Goal: Task Accomplishment & Management: Use online tool/utility

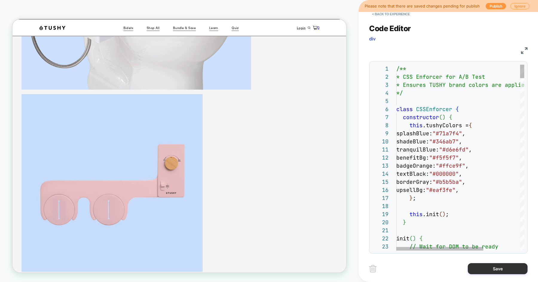
click at [485, 270] on button "Save" at bounding box center [498, 268] width 60 height 11
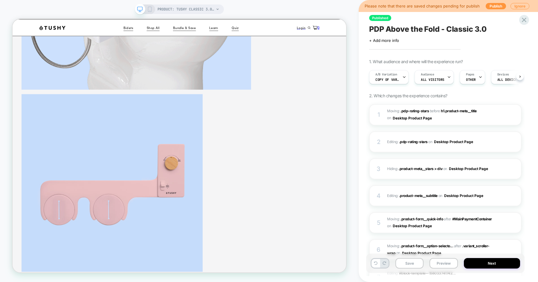
click at [440, 263] on button "Preview" at bounding box center [443, 263] width 28 height 10
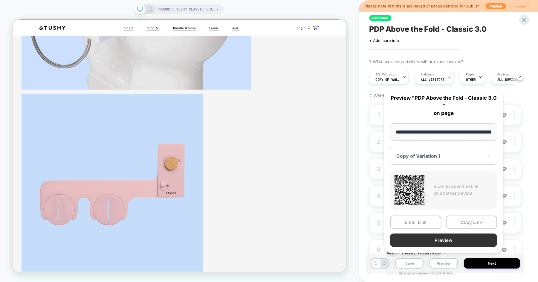
click at [445, 238] on button "Preview" at bounding box center [443, 239] width 107 height 13
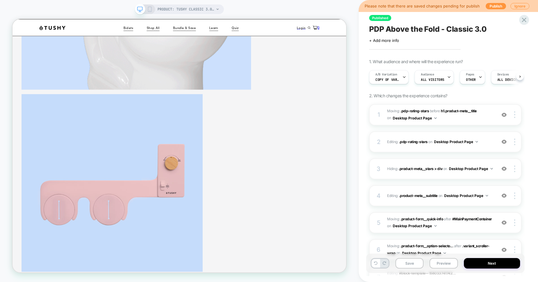
scroll to position [0, 0]
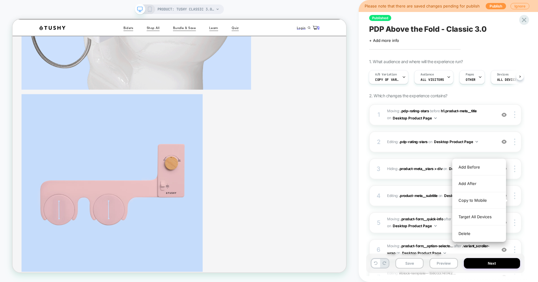
click at [473, 230] on div "Delete" at bounding box center [478, 233] width 53 height 16
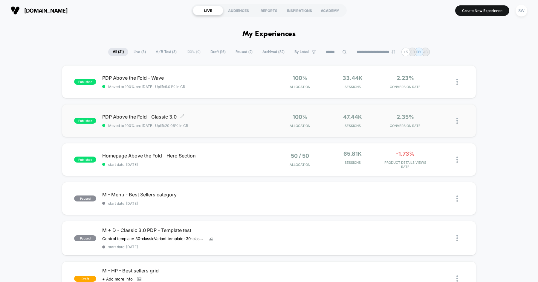
click at [222, 115] on span "PDP Above the Fold - Classic 3.0 Click to edit experience details" at bounding box center [185, 117] width 166 height 6
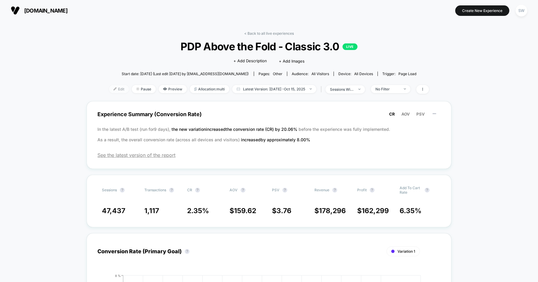
click at [109, 86] on span "Edit" at bounding box center [119, 89] width 20 height 8
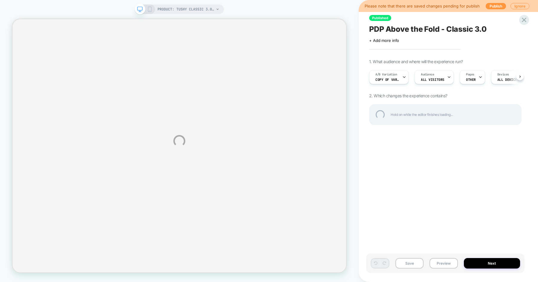
click at [384, 151] on div "PRODUCT: TUSHY Classic 3.0 [affordable bidet] PRODUCT: TUSHY Classic 3.0 [affor…" at bounding box center [269, 141] width 538 height 282
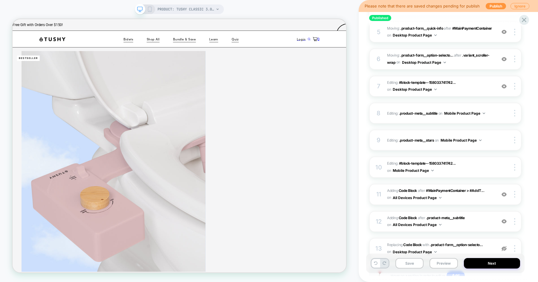
scroll to position [238, 0]
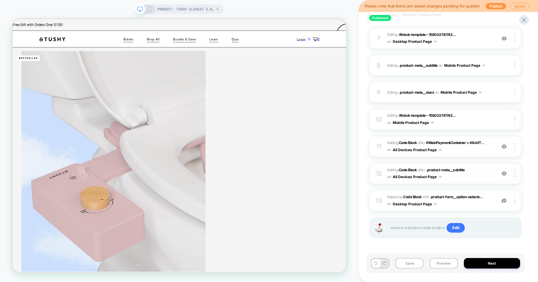
click at [472, 172] on span "Adding Code Block AFTER .product-meta__subtitle .product-meta__subtitle on All …" at bounding box center [440, 173] width 106 height 14
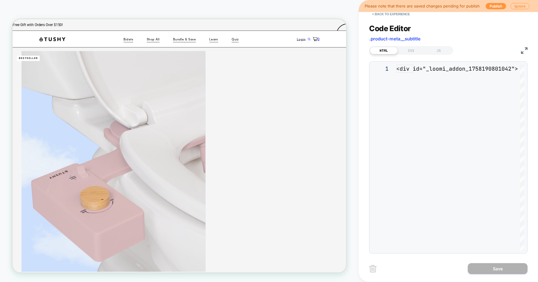
scroll to position [81, 0]
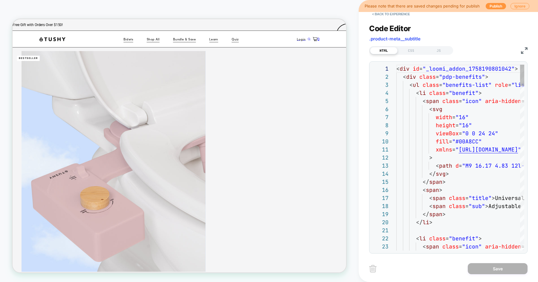
click at [383, 14] on button "< Back to experience" at bounding box center [391, 14] width 44 height 10
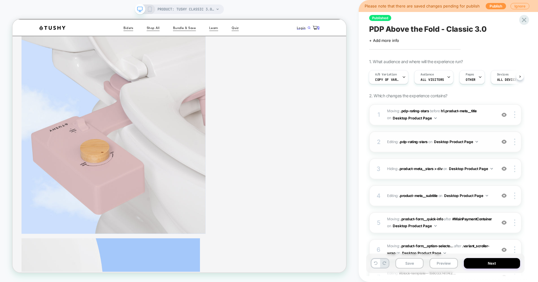
scroll to position [238, 0]
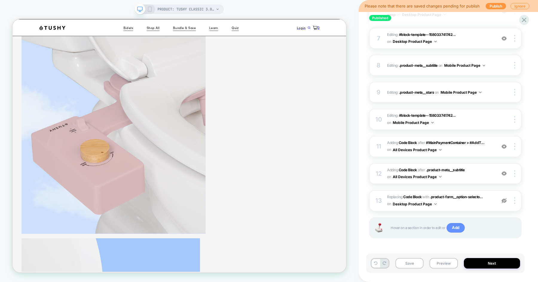
click at [459, 225] on span "Add" at bounding box center [455, 228] width 18 height 10
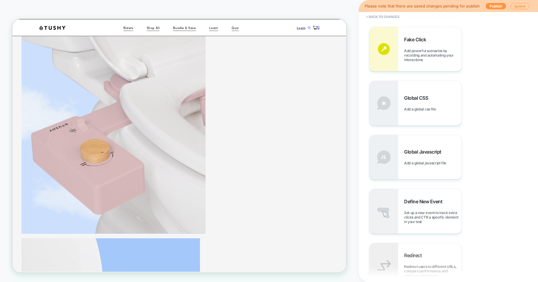
scroll to position [235, 0]
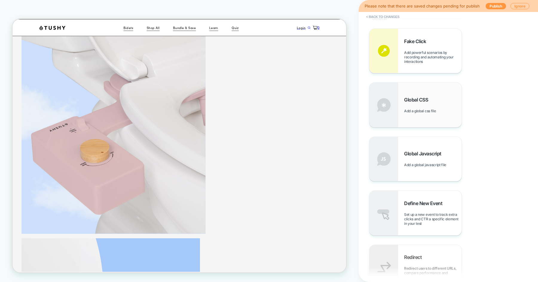
click at [438, 104] on div "Global CSS Add a global css file" at bounding box center [432, 105] width 57 height 16
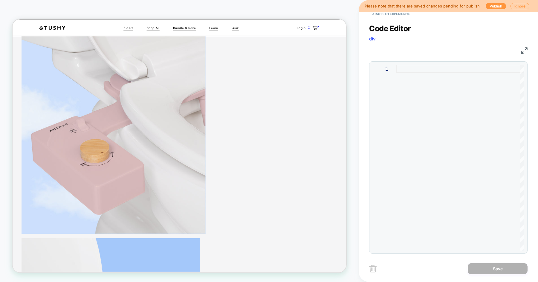
click at [421, 72] on div at bounding box center [460, 158] width 128 height 186
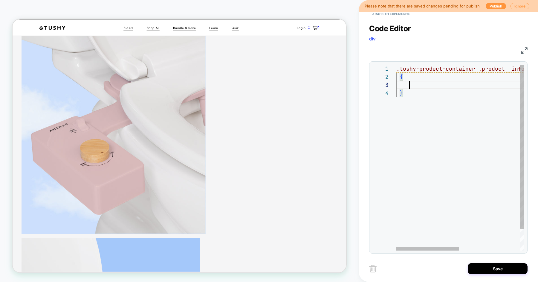
scroll to position [16, 13]
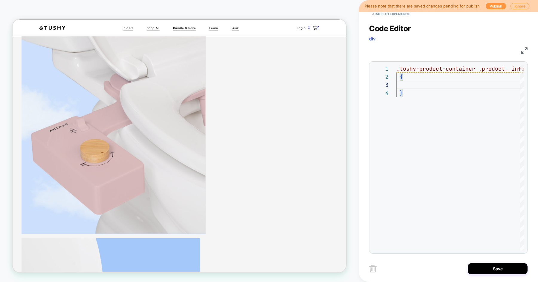
type textarea "**********"
click at [420, 50] on div "CSS" at bounding box center [448, 50] width 158 height 10
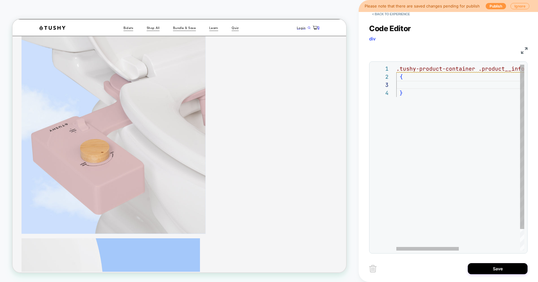
click at [411, 83] on div ".tushy-product-container .product__info .product-form .variant-group-item { }" at bounding box center [522, 170] width 253 height 210
click at [402, 84] on div ".tushy-product-container .product__info .product-form .variant-group-item { }" at bounding box center [522, 170] width 253 height 210
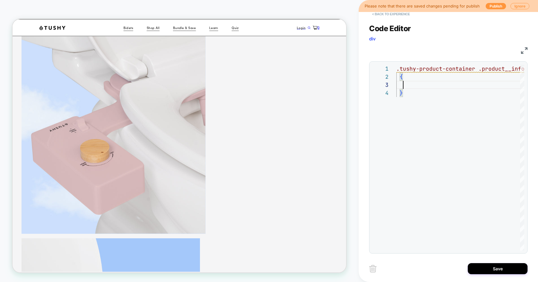
click at [392, 15] on button "< Back to experience" at bounding box center [391, 14] width 44 height 10
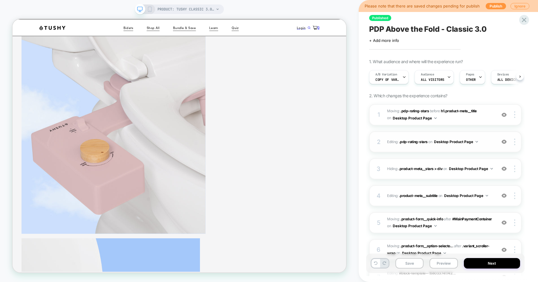
scroll to position [0, 0]
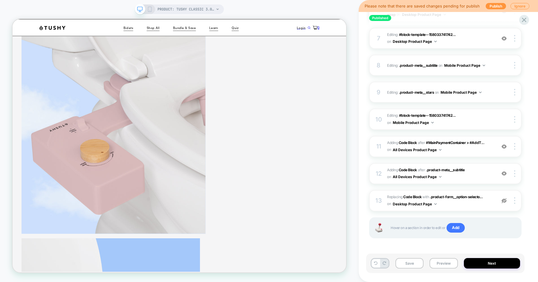
click at [454, 233] on div "Hover on a section in order to edit or Add" at bounding box center [445, 227] width 152 height 21
click at [455, 224] on span "Add" at bounding box center [455, 228] width 18 height 10
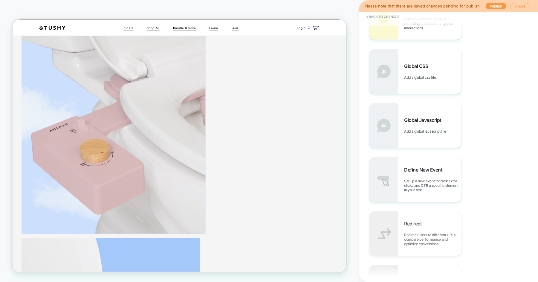
scroll to position [268, 0]
click at [432, 76] on span "Add a global css file" at bounding box center [421, 77] width 35 height 4
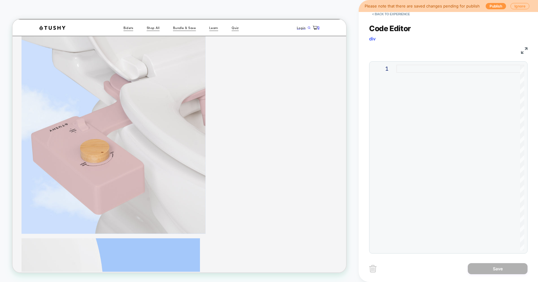
click at [430, 75] on div at bounding box center [460, 158] width 128 height 186
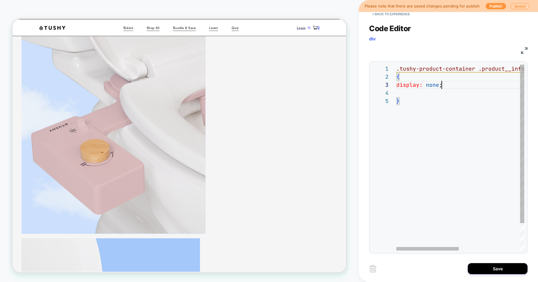
scroll to position [16, 45]
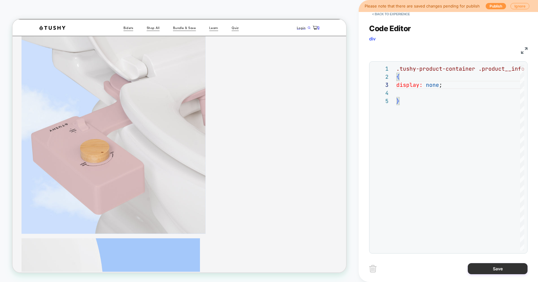
type textarea "**********"
click at [481, 269] on button "Save" at bounding box center [498, 268] width 60 height 11
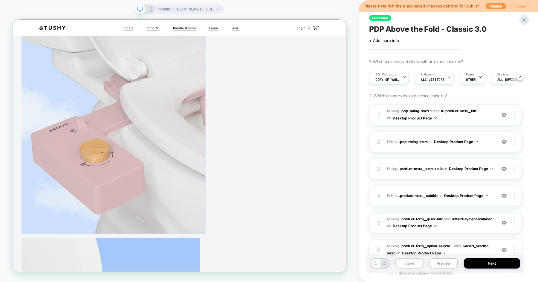
scroll to position [0, 0]
click at [440, 263] on button "Preview" at bounding box center [443, 263] width 28 height 10
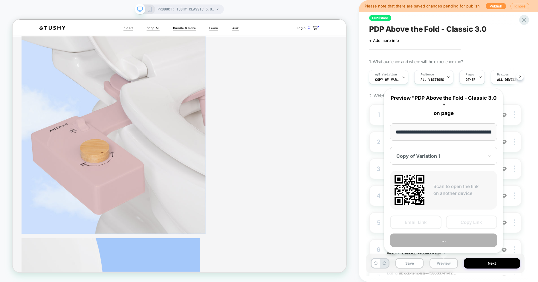
scroll to position [0, 84]
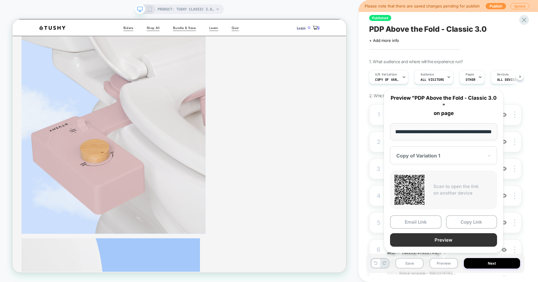
click at [447, 241] on button "Preview" at bounding box center [443, 239] width 107 height 13
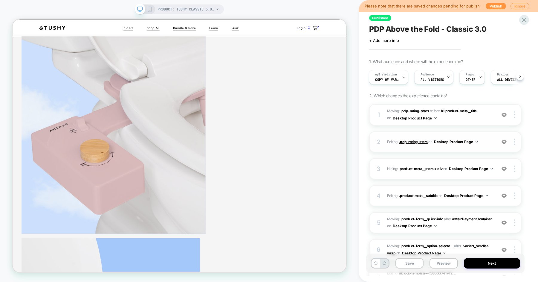
scroll to position [265, 0]
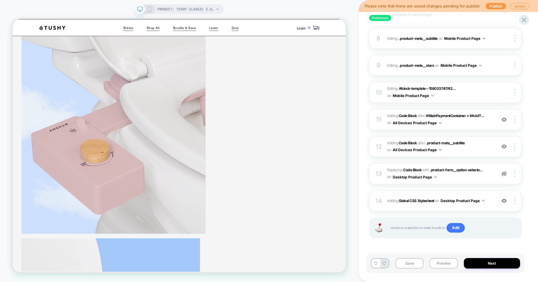
click at [491, 197] on span "Adding Global CSS Stylesheet on Desktop Product Page" at bounding box center [440, 200] width 106 height 7
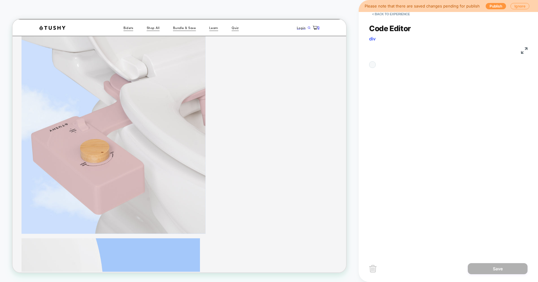
scroll to position [24, 0]
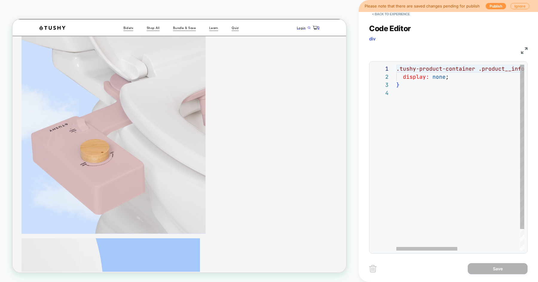
click at [420, 164] on div ".tushy-product-container .product__info .product-form .variant-group-item { dis…" at bounding box center [525, 170] width 259 height 210
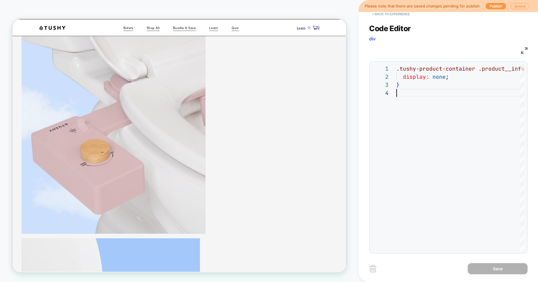
click at [398, 16] on button "< Back to experience" at bounding box center [391, 14] width 44 height 10
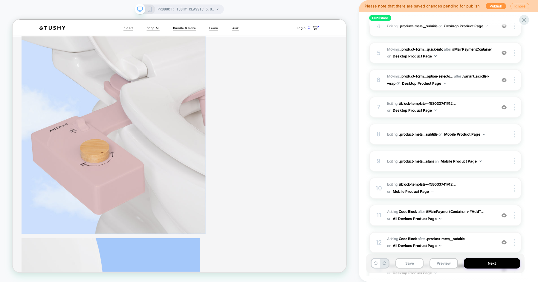
scroll to position [262, 0]
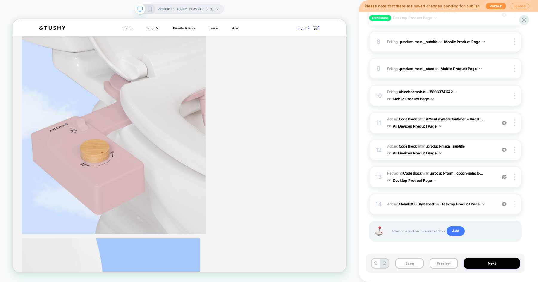
click at [515, 202] on div at bounding box center [515, 204] width 11 height 7
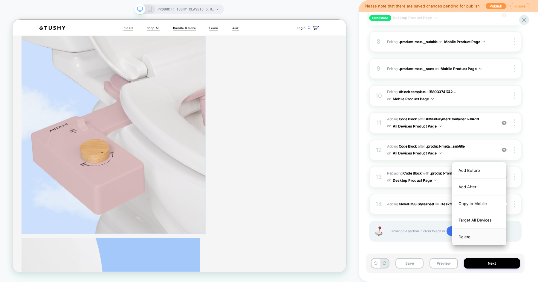
click at [476, 236] on div "Delete" at bounding box center [478, 236] width 53 height 16
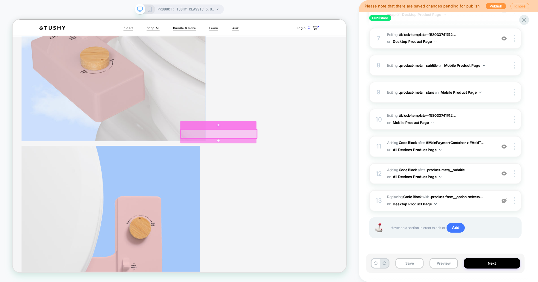
scroll to position [178, 0]
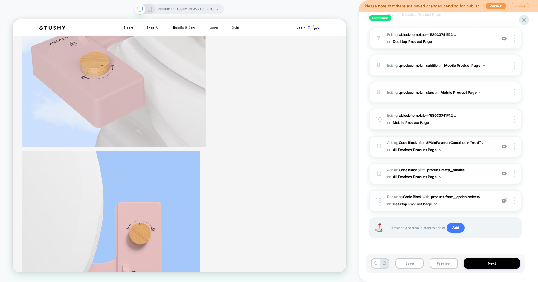
click at [456, 151] on span "Adding Code Block AFTER #MainPaymentContainer > #AddT... #MainPaymentContainer …" at bounding box center [440, 146] width 106 height 14
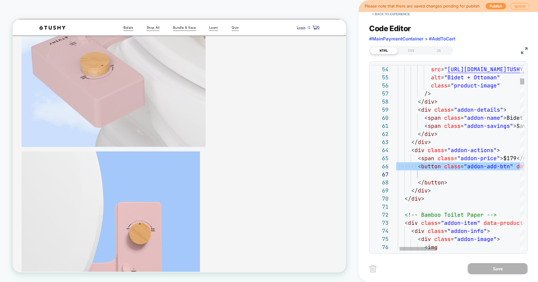
scroll to position [40, 0]
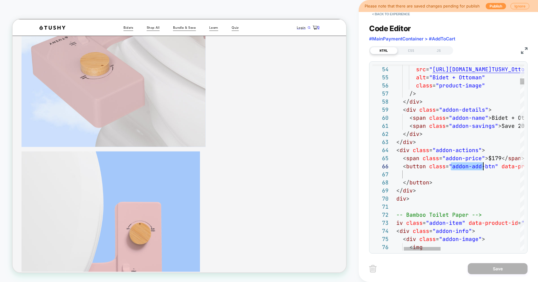
scroll to position [40, 116]
drag, startPoint x: 452, startPoint y: 164, endPoint x: 487, endPoint y: 166, distance: 35.9
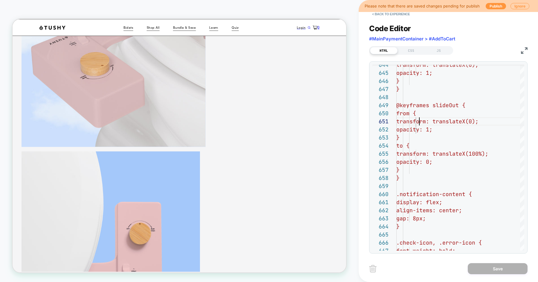
type textarea "**********"
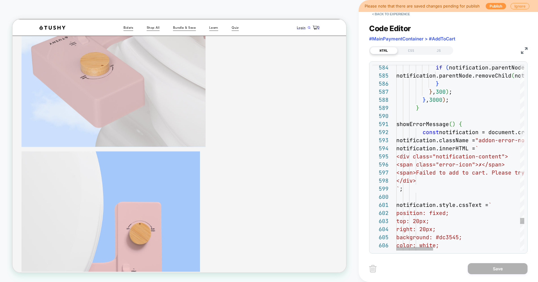
scroll to position [0, 23]
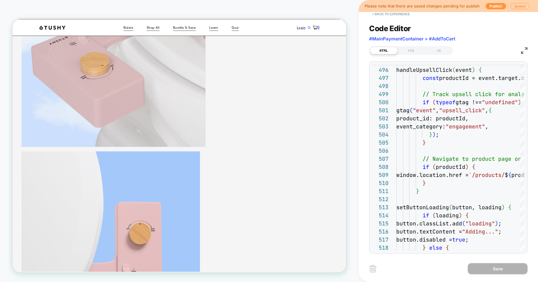
click at [392, 16] on button "< Back to experience" at bounding box center [391, 14] width 44 height 10
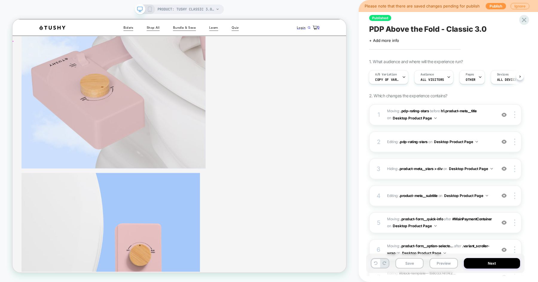
scroll to position [110, 0]
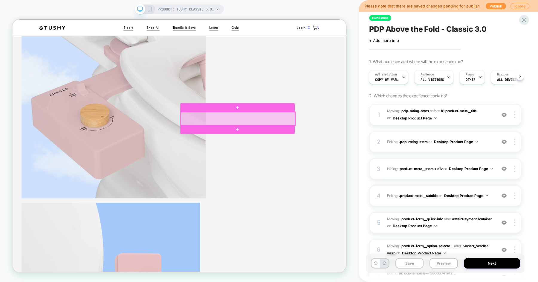
click at [291, 157] on div at bounding box center [313, 152] width 153 height 18
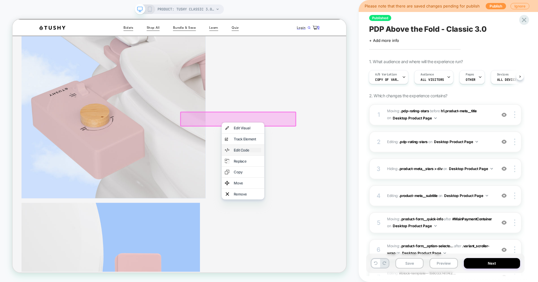
click at [333, 196] on div "Edit Code" at bounding box center [326, 193] width 36 height 6
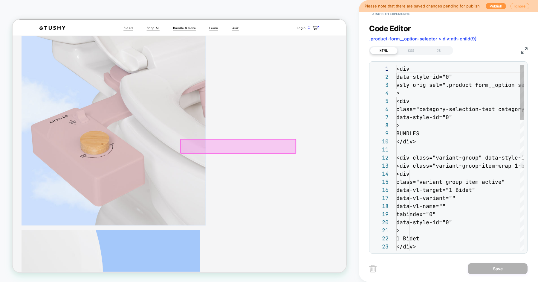
scroll to position [0, 0]
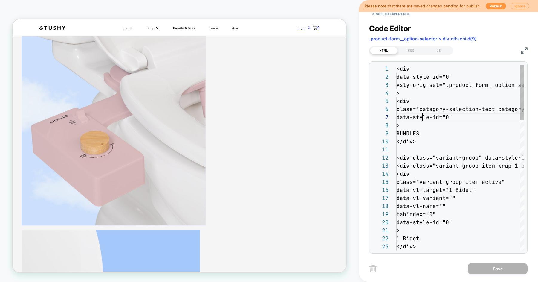
type textarea "**********"
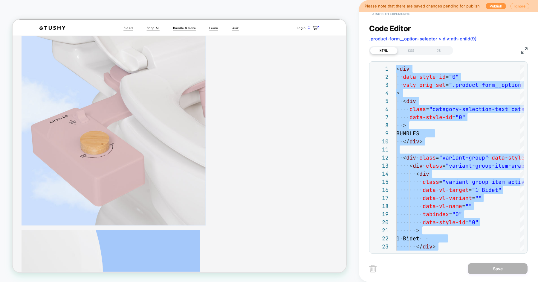
click at [400, 16] on button "< Back to experience" at bounding box center [391, 14] width 44 height 10
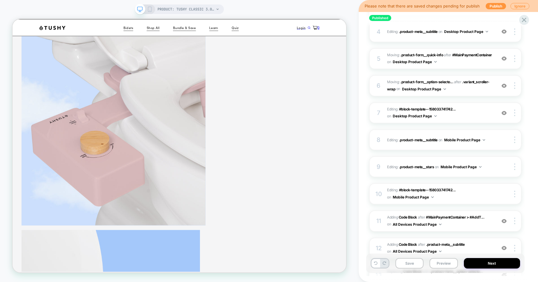
scroll to position [238, 0]
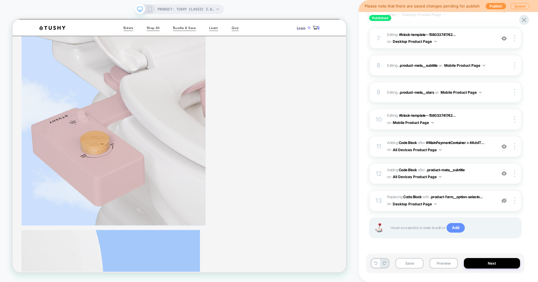
click at [455, 227] on span "Add" at bounding box center [455, 228] width 18 height 10
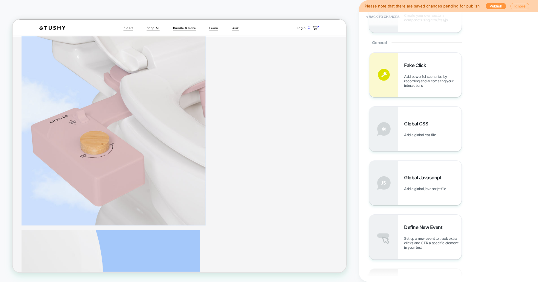
scroll to position [210, 0]
click at [423, 138] on div "Global CSS Add a global css file" at bounding box center [415, 129] width 92 height 44
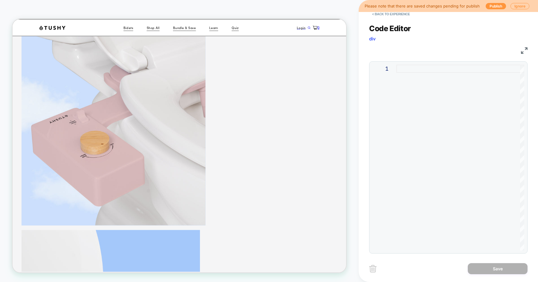
click at [423, 138] on div at bounding box center [460, 158] width 128 height 186
click at [437, 104] on div at bounding box center [460, 158] width 128 height 186
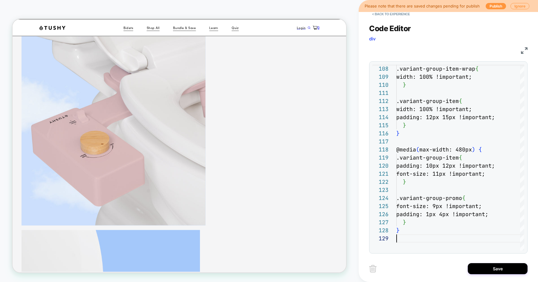
scroll to position [65, 0]
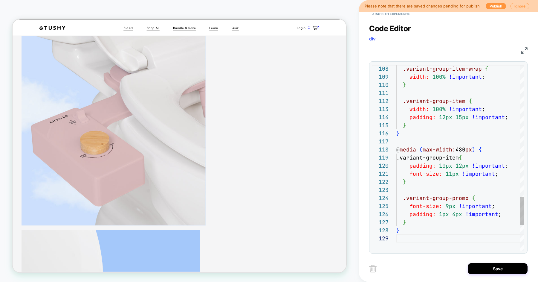
type textarea "**********"
click at [476, 265] on button "Save" at bounding box center [498, 268] width 60 height 11
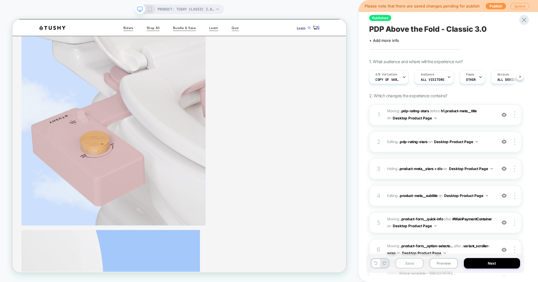
scroll to position [0, 0]
click at [416, 262] on button "Save" at bounding box center [409, 263] width 28 height 10
click at [442, 263] on button "Preview" at bounding box center [443, 263] width 28 height 10
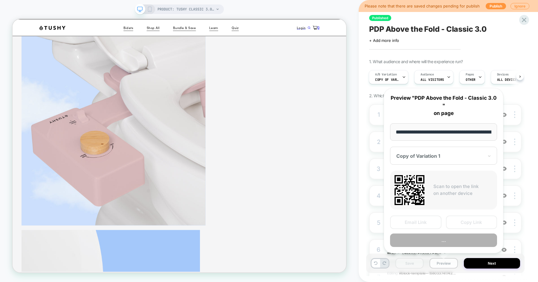
scroll to position [0, 84]
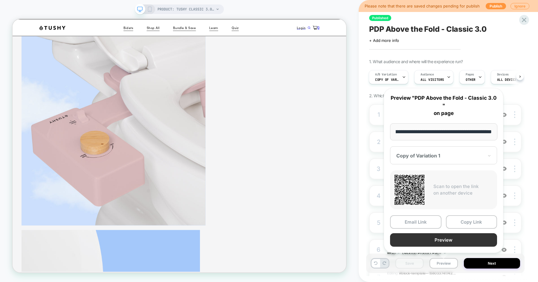
click at [450, 242] on button "Preview" at bounding box center [443, 239] width 107 height 13
